Goal: Transaction & Acquisition: Purchase product/service

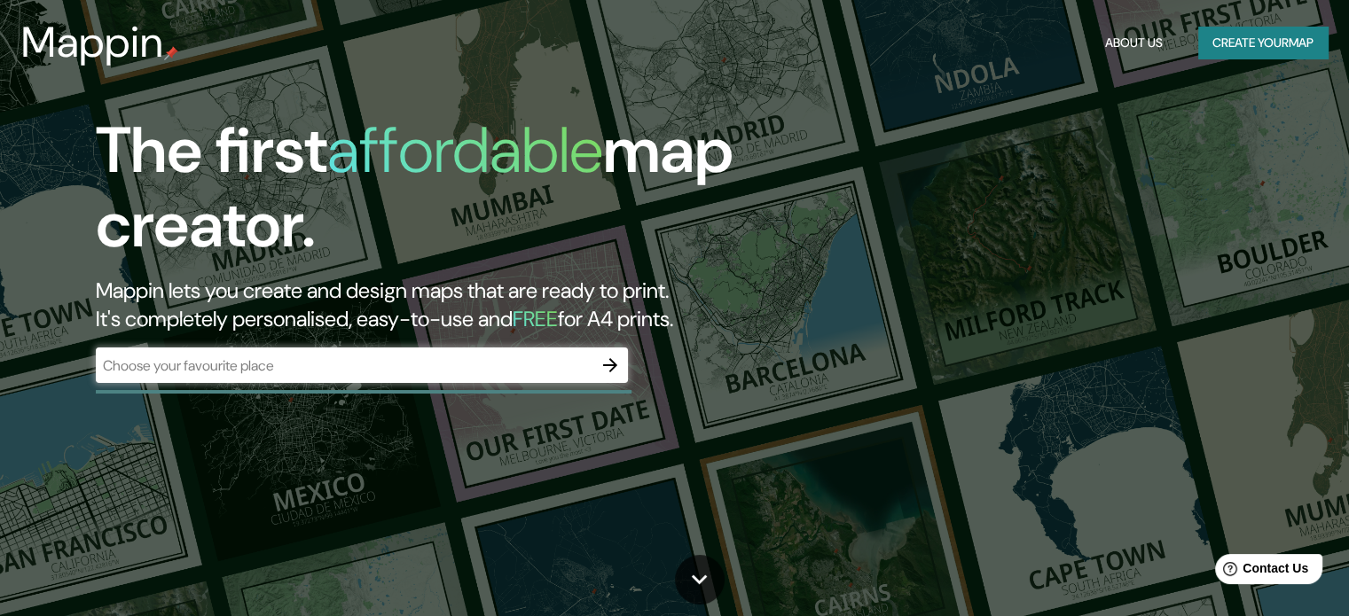
drag, startPoint x: 350, startPoint y: 372, endPoint x: 342, endPoint y: 364, distance: 11.9
click at [350, 372] on input "text" at bounding box center [344, 366] width 497 height 20
click at [385, 357] on input "text" at bounding box center [344, 366] width 497 height 20
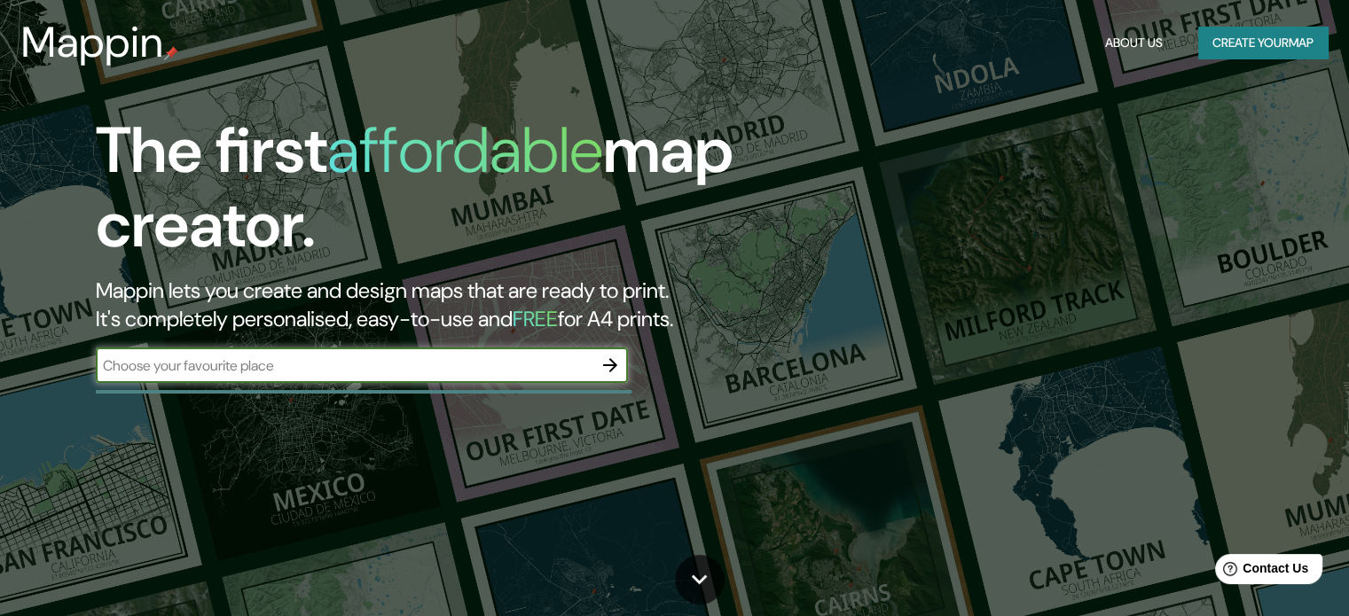
type input "cerrp [US_STATE]"
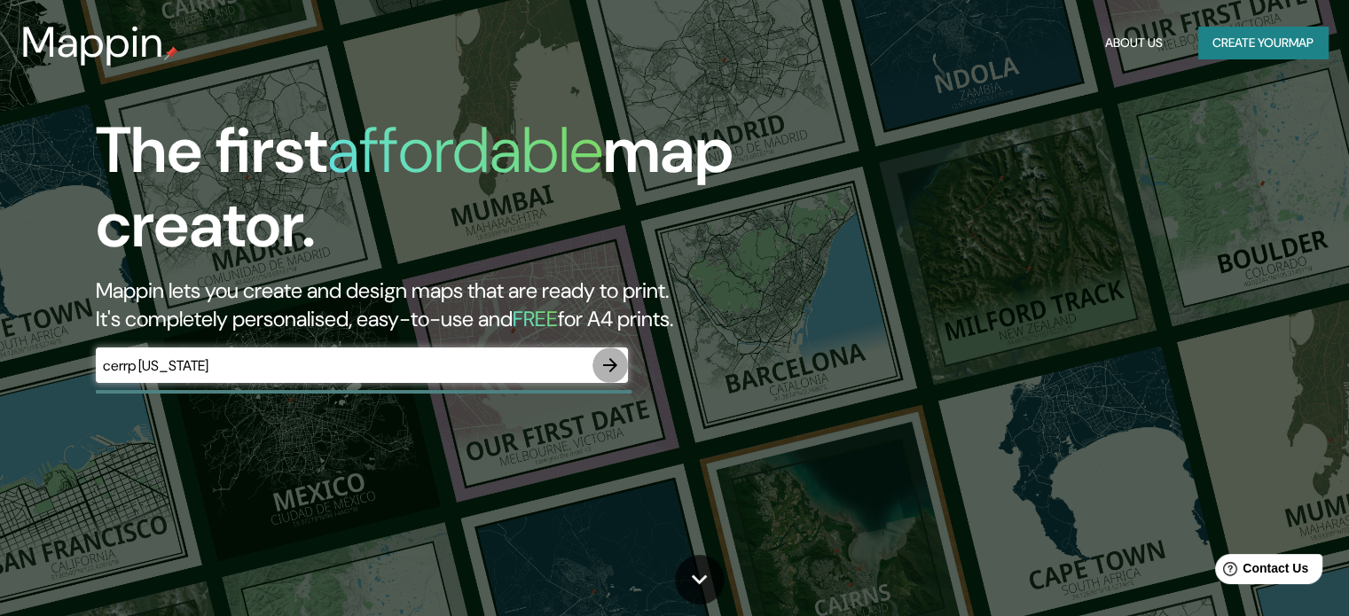
click at [612, 370] on icon "button" at bounding box center [610, 365] width 14 height 14
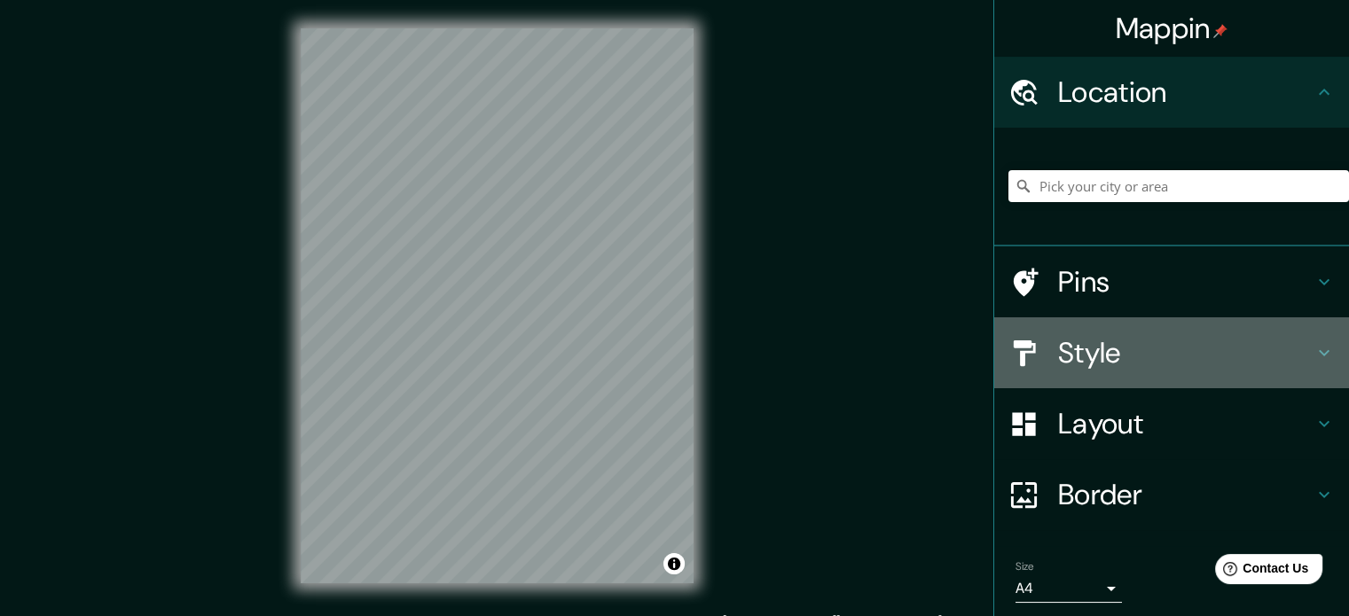
click at [1099, 343] on h4 "Style" at bounding box center [1185, 352] width 255 height 35
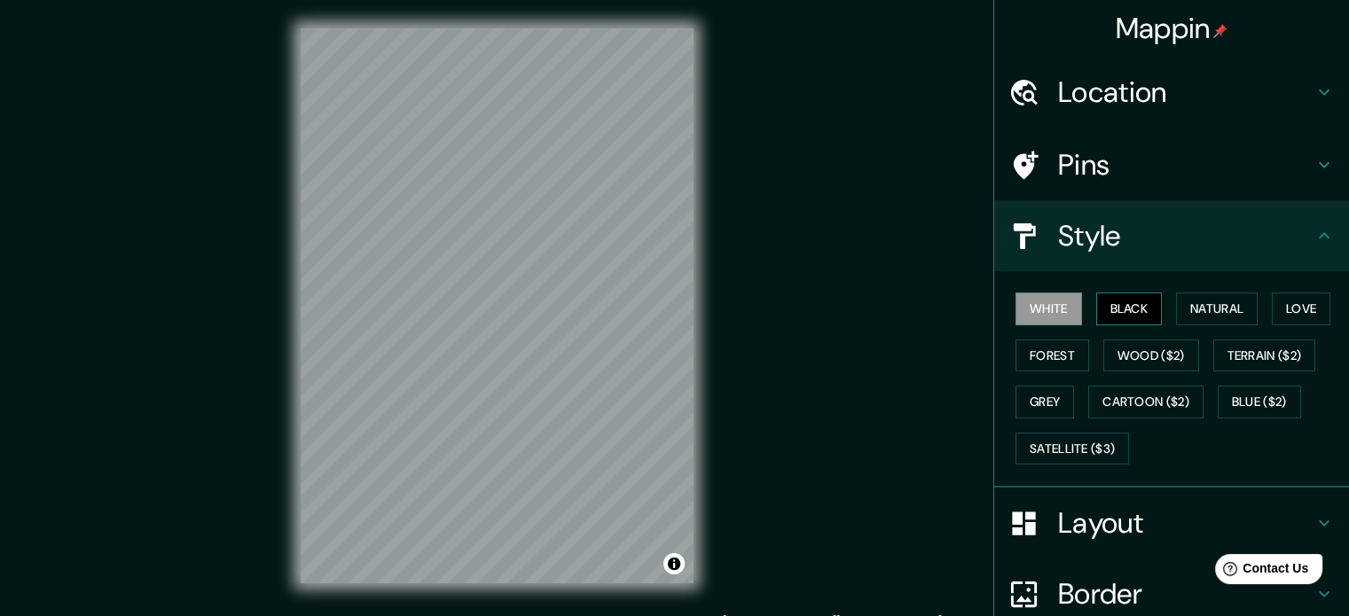
click at [1130, 301] on button "Black" at bounding box center [1129, 309] width 66 height 33
click at [1185, 302] on button "Natural" at bounding box center [1217, 309] width 82 height 33
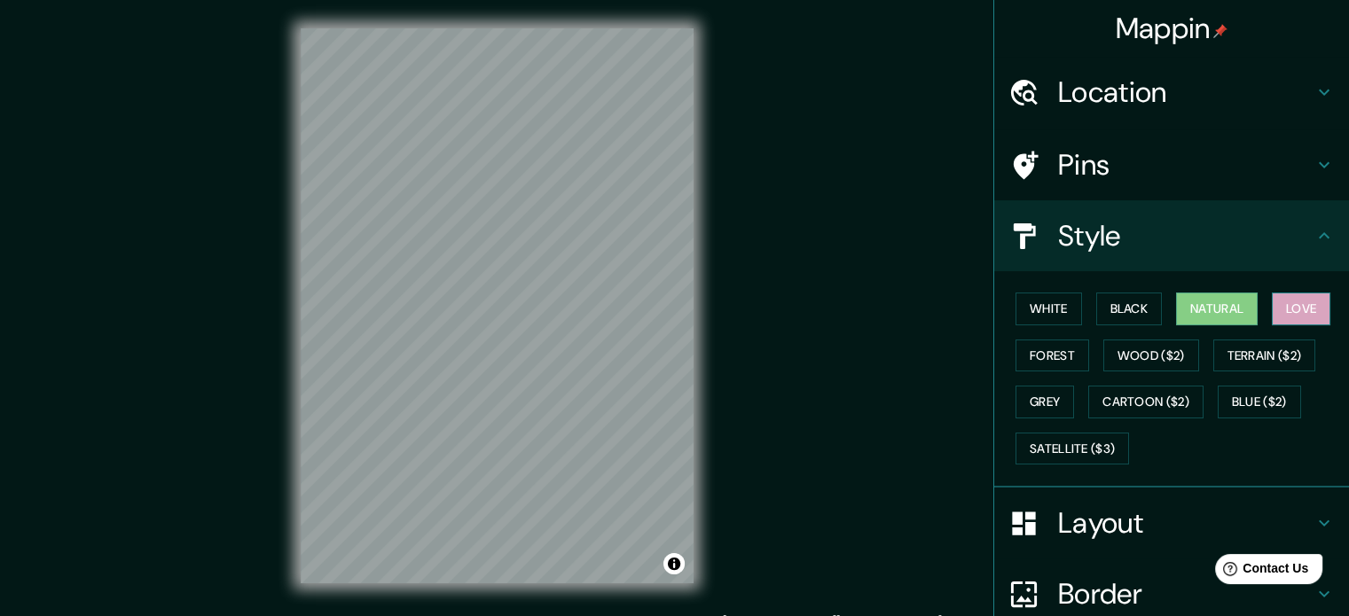
click at [1297, 304] on button "Love" at bounding box center [1300, 309] width 59 height 33
click at [1032, 302] on button "White" at bounding box center [1048, 309] width 66 height 33
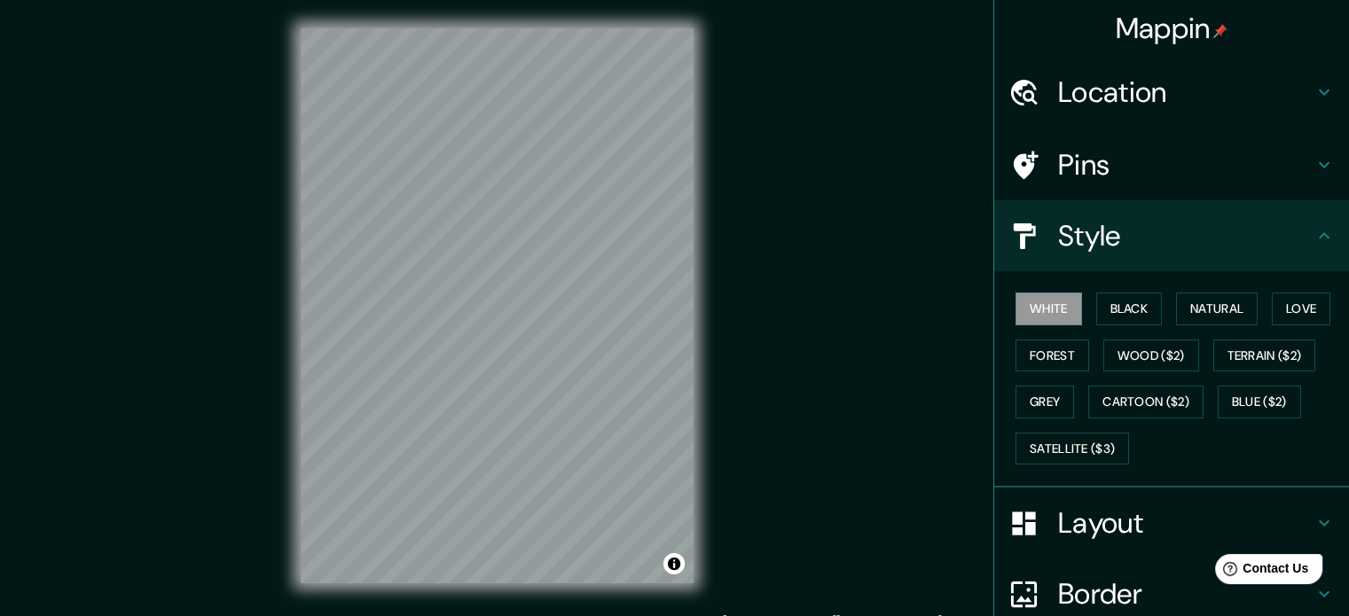
click at [1098, 110] on h4 "Location" at bounding box center [1185, 91] width 255 height 35
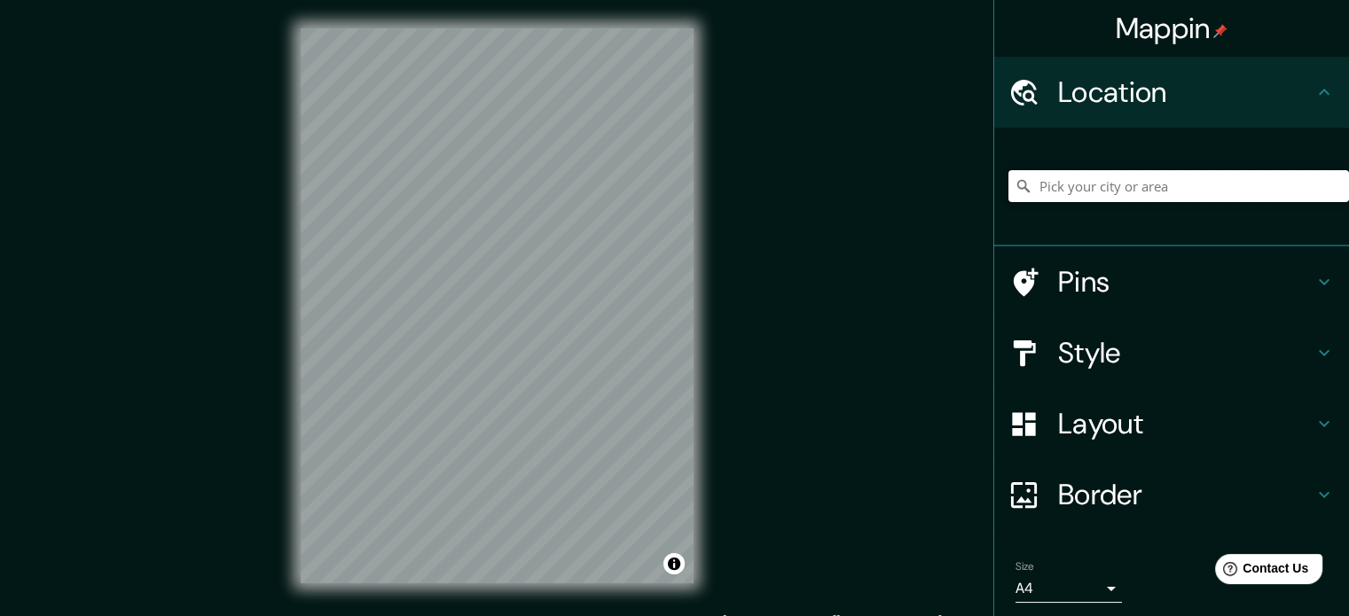
click at [1102, 176] on input "Pick your city or area" at bounding box center [1178, 186] width 340 height 32
click at [1110, 183] on input "[GEOGRAPHIC_DATA]" at bounding box center [1178, 186] width 340 height 32
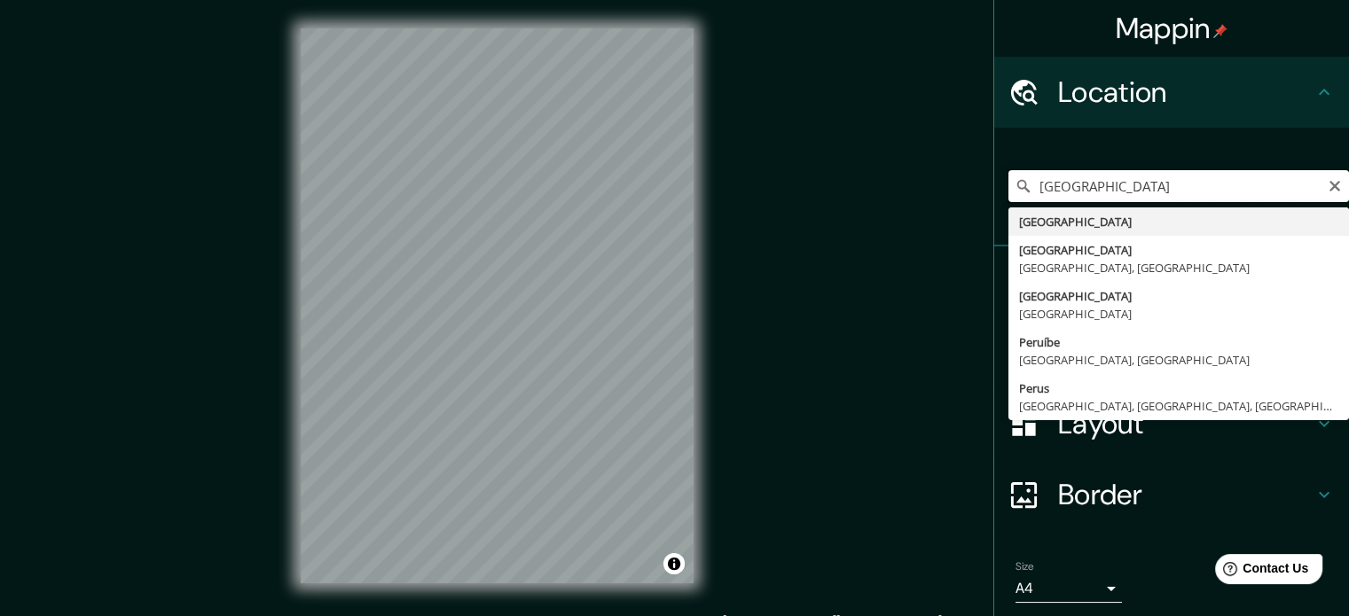
click at [1110, 183] on input "[GEOGRAPHIC_DATA]" at bounding box center [1178, 186] width 340 height 32
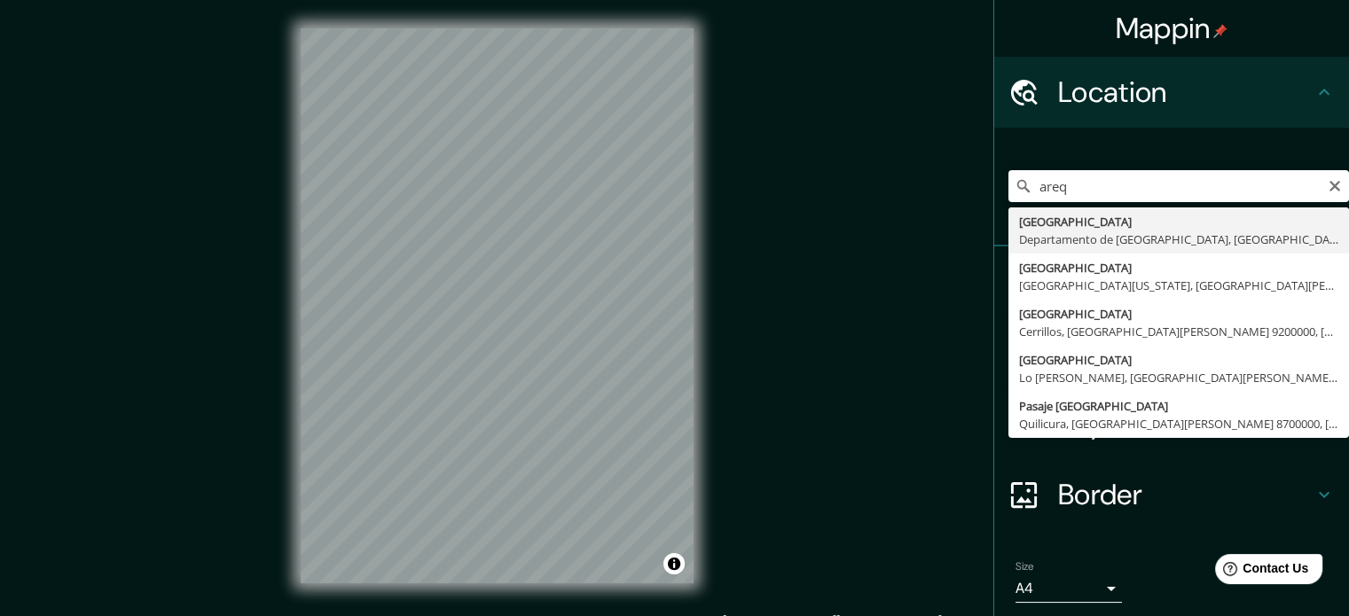
type input "[GEOGRAPHIC_DATA], [GEOGRAPHIC_DATA], [GEOGRAPHIC_DATA]"
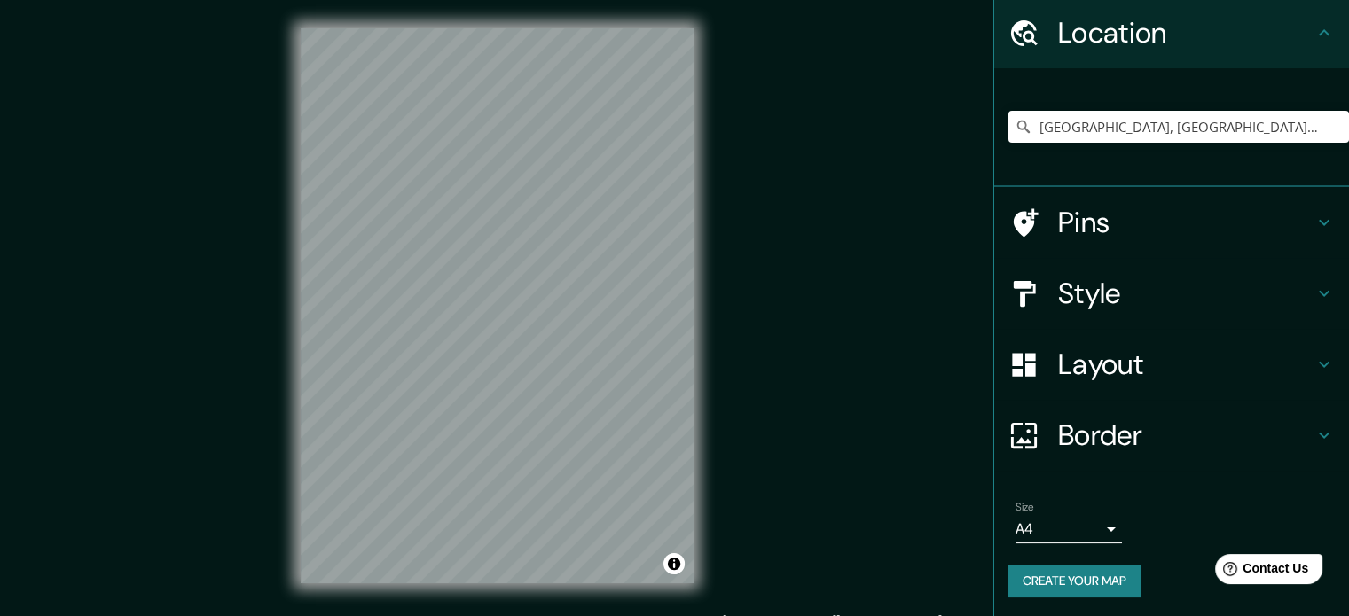
scroll to position [60, 0]
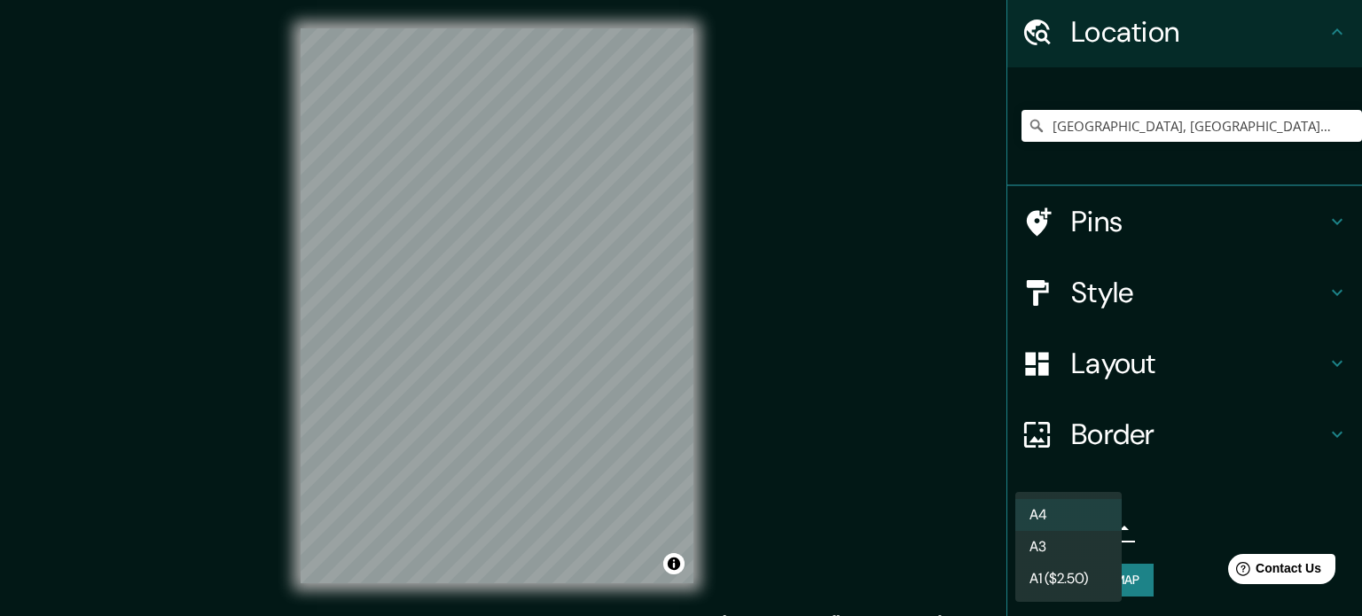
click at [1078, 526] on body "Mappin Location [GEOGRAPHIC_DATA], [GEOGRAPHIC_DATA], [GEOGRAPHIC_DATA] Pins St…" at bounding box center [681, 308] width 1362 height 616
click at [1070, 555] on li "A3" at bounding box center [1068, 547] width 106 height 32
type input "a4"
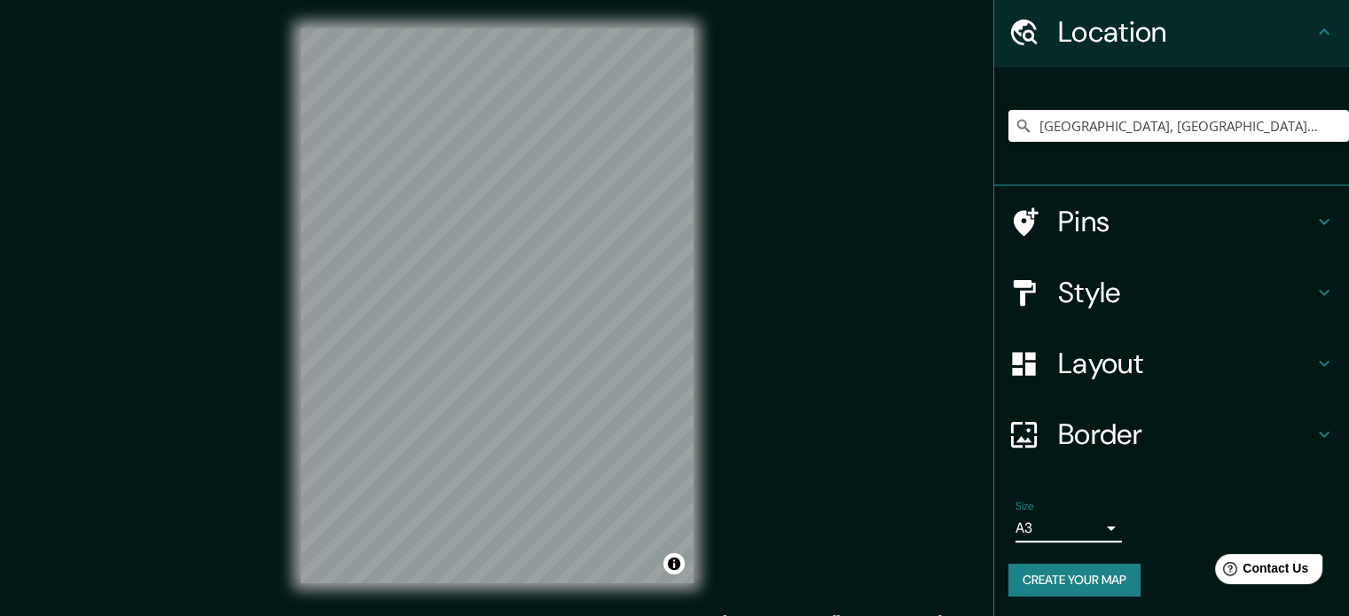
click at [1099, 432] on h4 "Border" at bounding box center [1185, 434] width 255 height 35
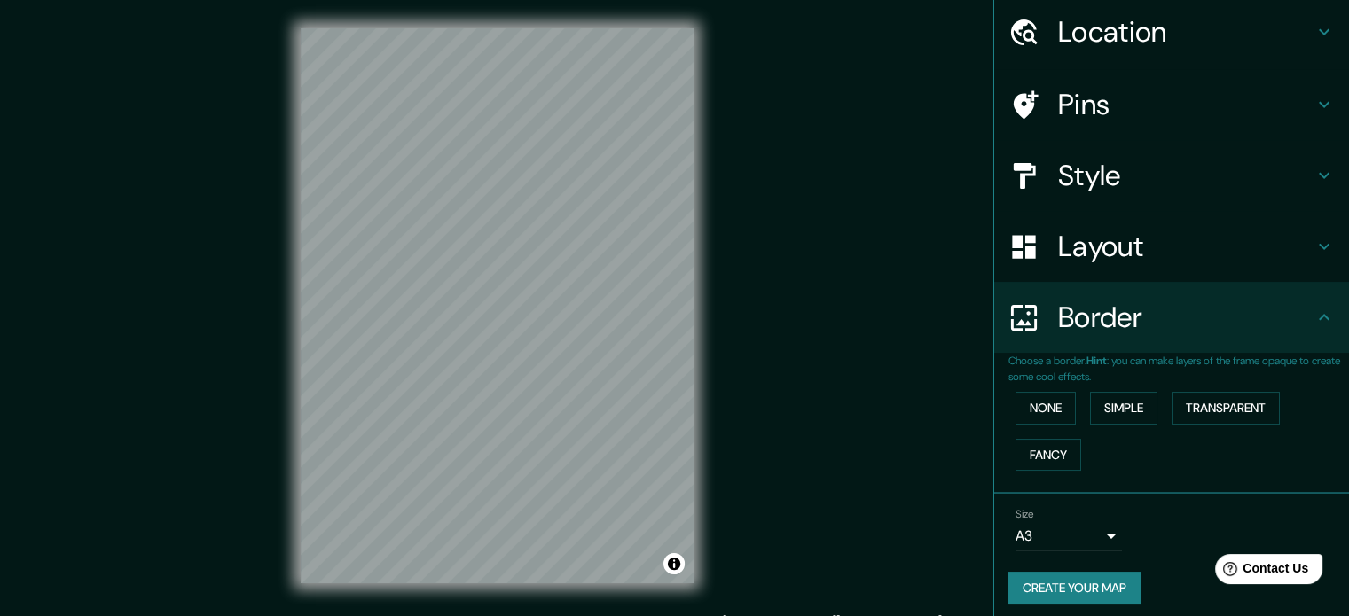
click at [1083, 260] on h4 "Layout" at bounding box center [1185, 246] width 255 height 35
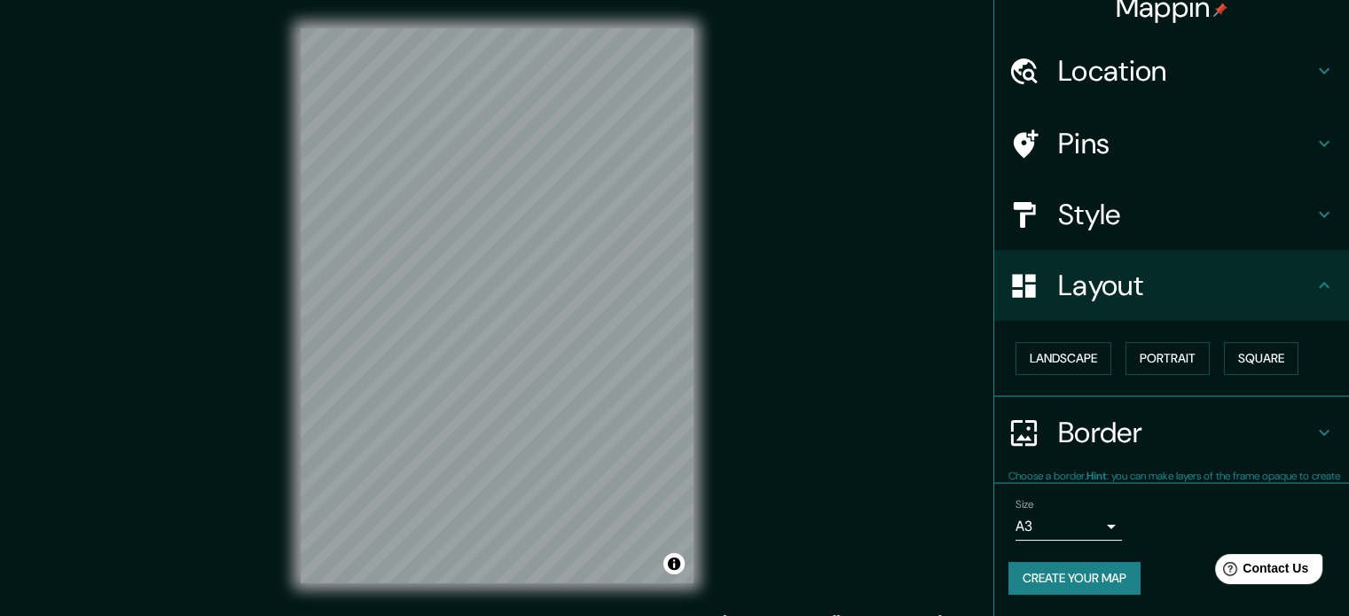
scroll to position [20, 0]
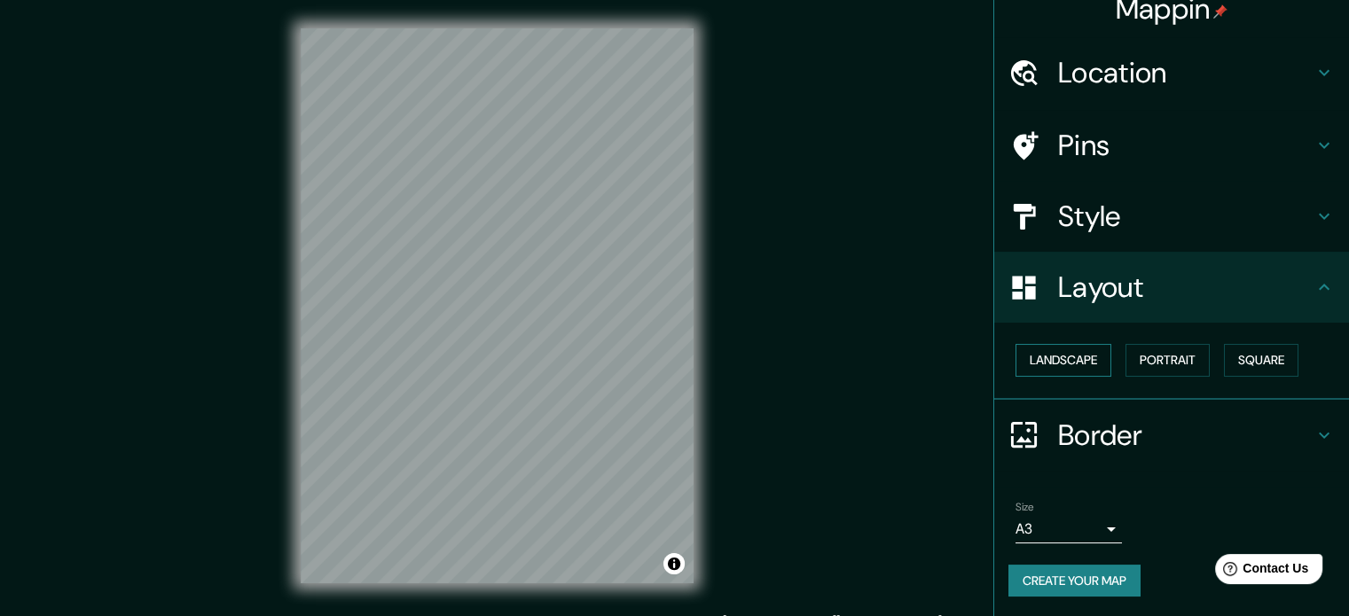
click at [1070, 348] on button "Landscape" at bounding box center [1063, 360] width 96 height 33
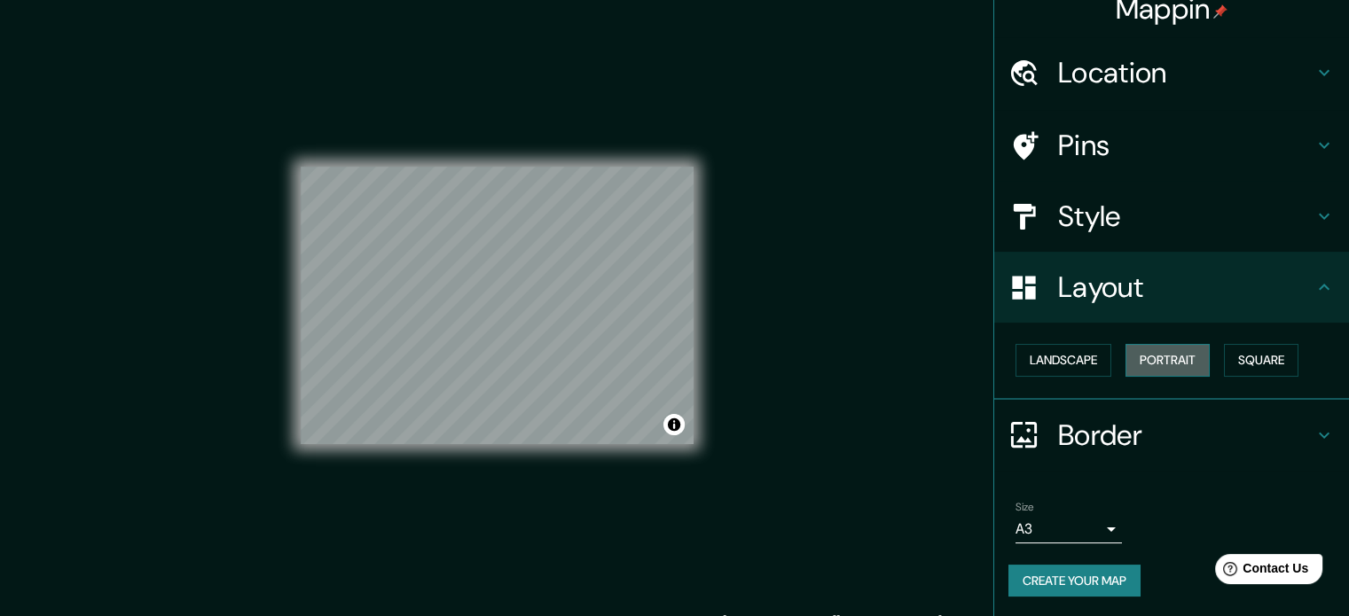
click at [1160, 361] on button "Portrait" at bounding box center [1167, 360] width 84 height 33
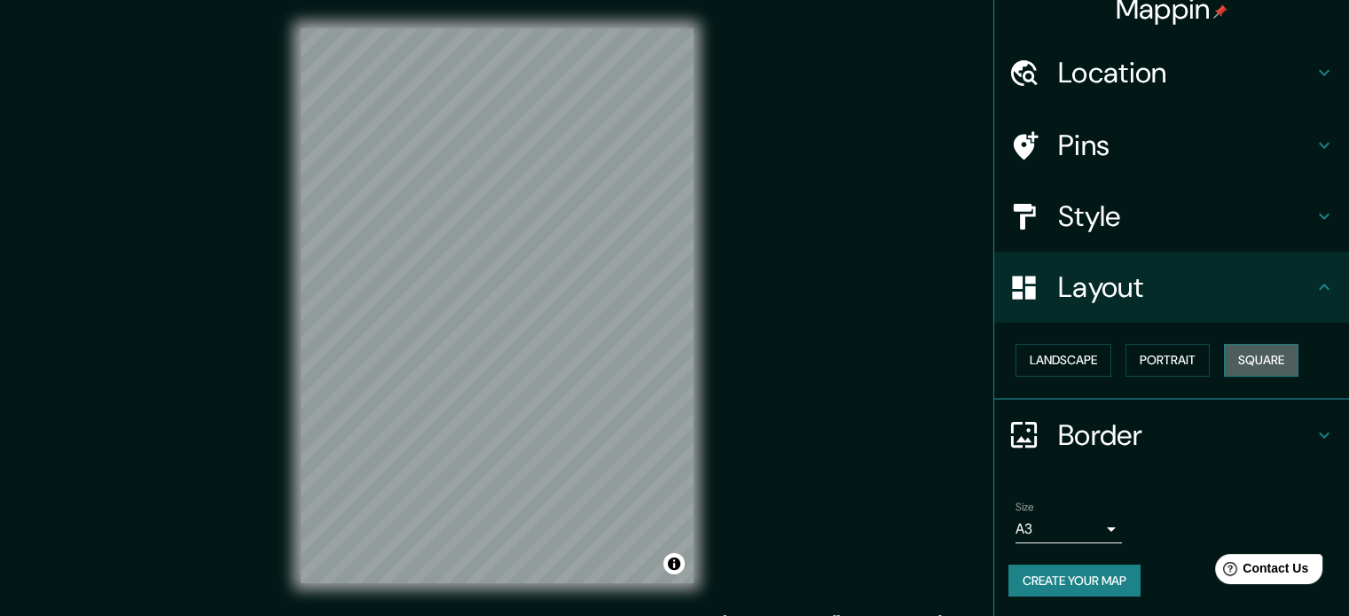
click at [1239, 362] on button "Square" at bounding box center [1261, 360] width 74 height 33
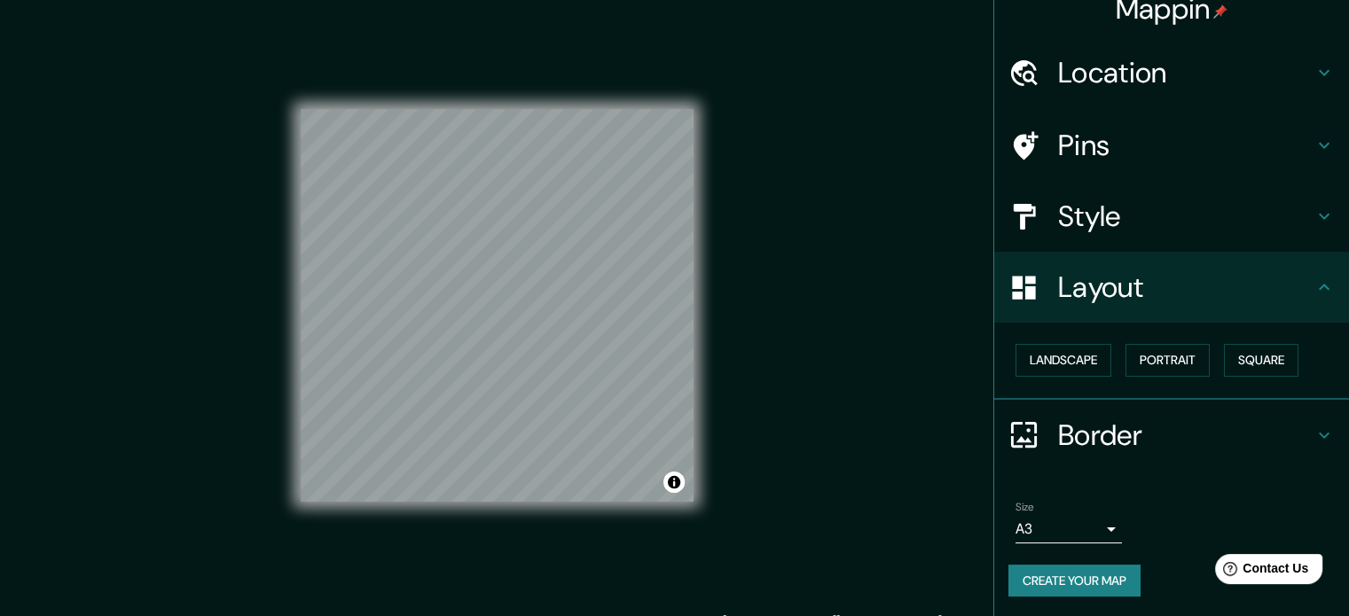
click at [1110, 230] on h4 "Style" at bounding box center [1185, 216] width 255 height 35
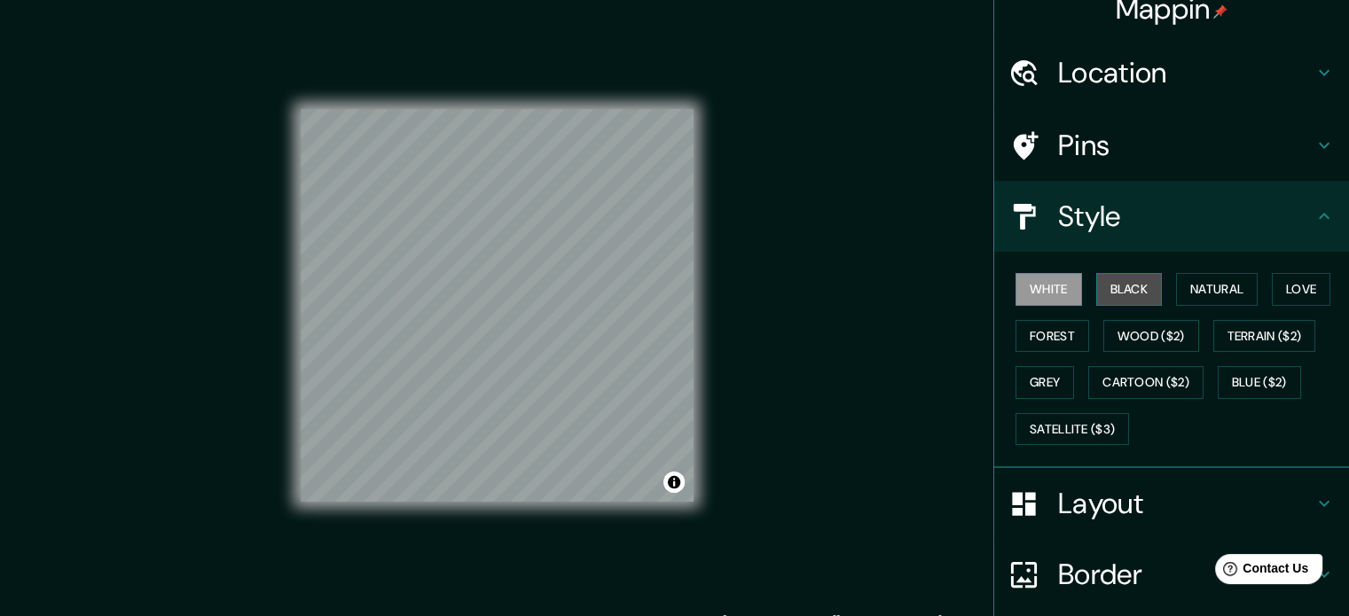
click at [1121, 288] on button "Black" at bounding box center [1129, 289] width 66 height 33
click at [1049, 288] on button "White" at bounding box center [1048, 289] width 66 height 33
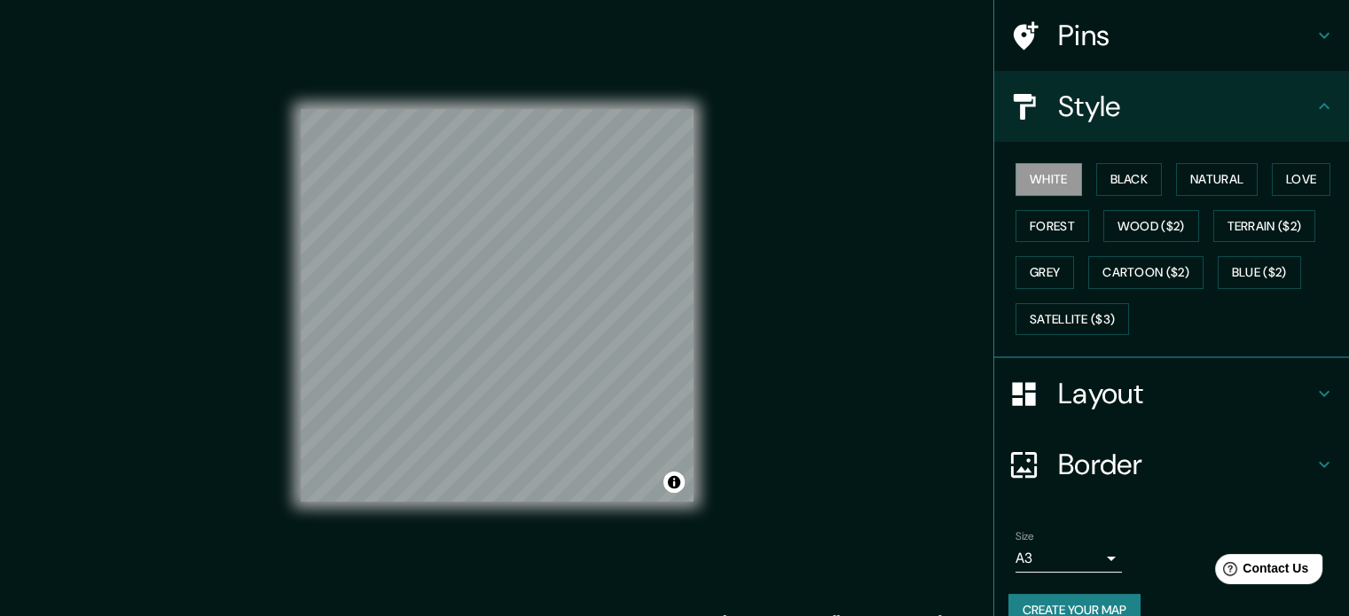
scroll to position [158, 0]
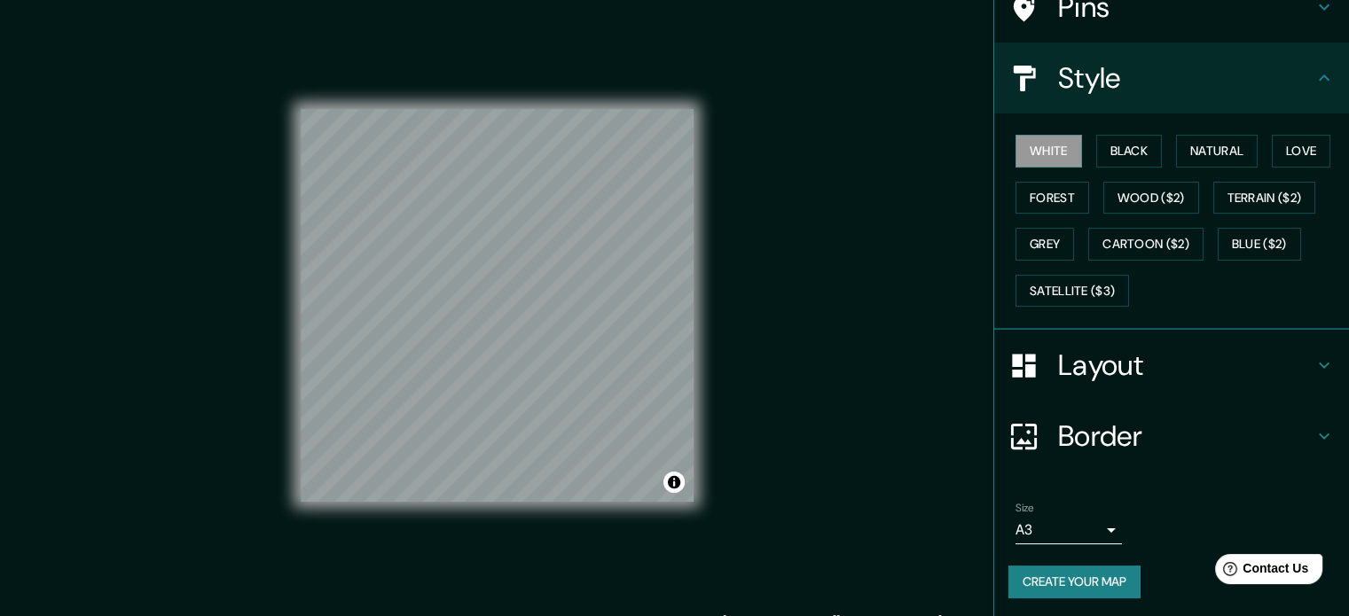
click at [1075, 576] on button "Create your map" at bounding box center [1074, 582] width 132 height 33
